Goal: Go to known website: Access a specific website the user already knows

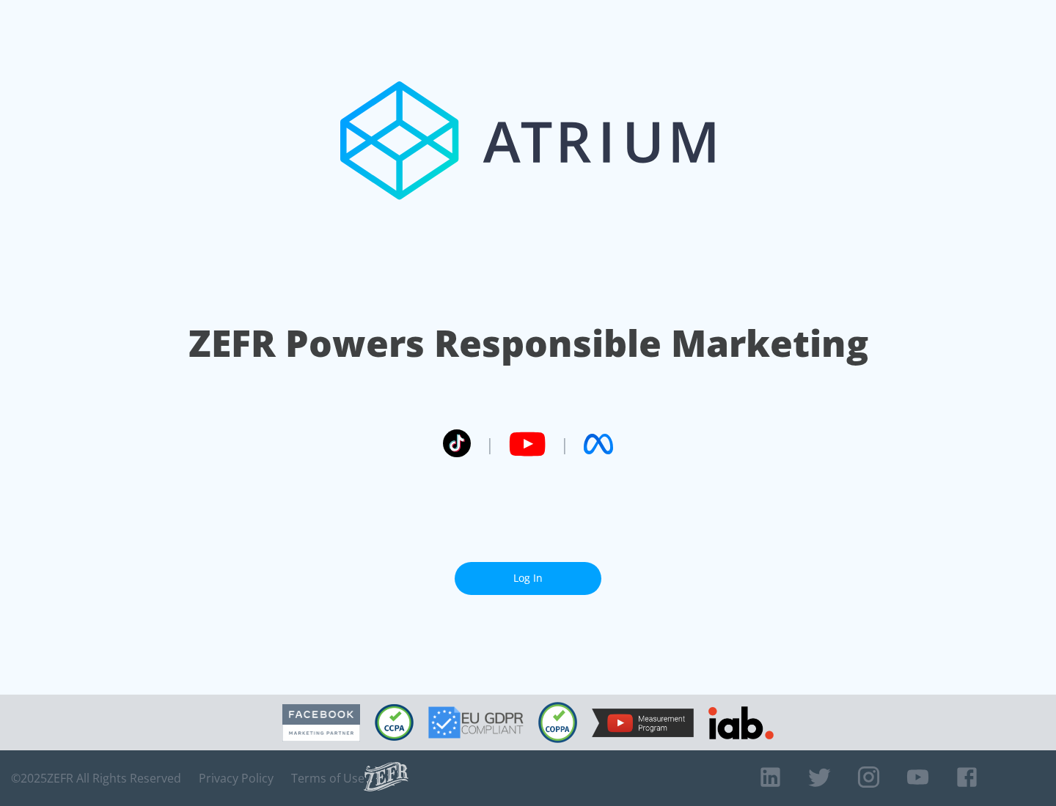
click at [528, 578] on link "Log In" at bounding box center [528, 578] width 147 height 33
